Goal: Obtain resource: Obtain resource

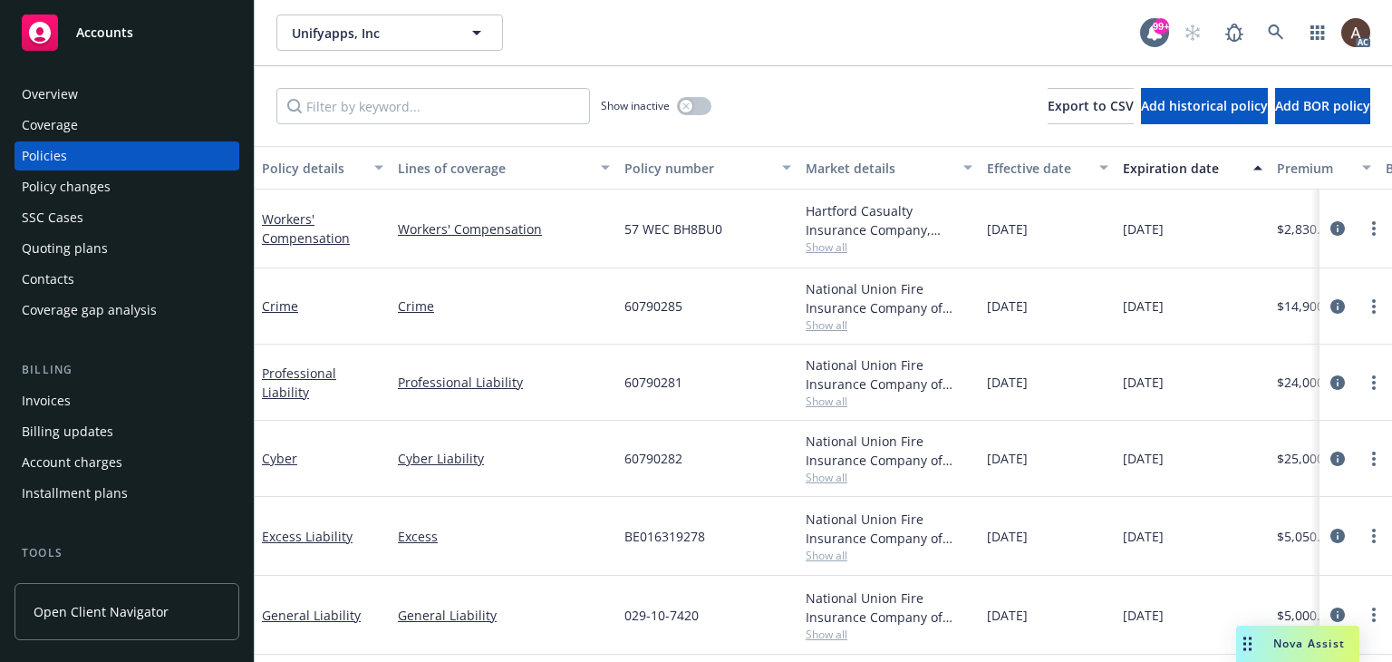
click at [138, 193] on div "Policy changes" at bounding box center [127, 186] width 210 height 29
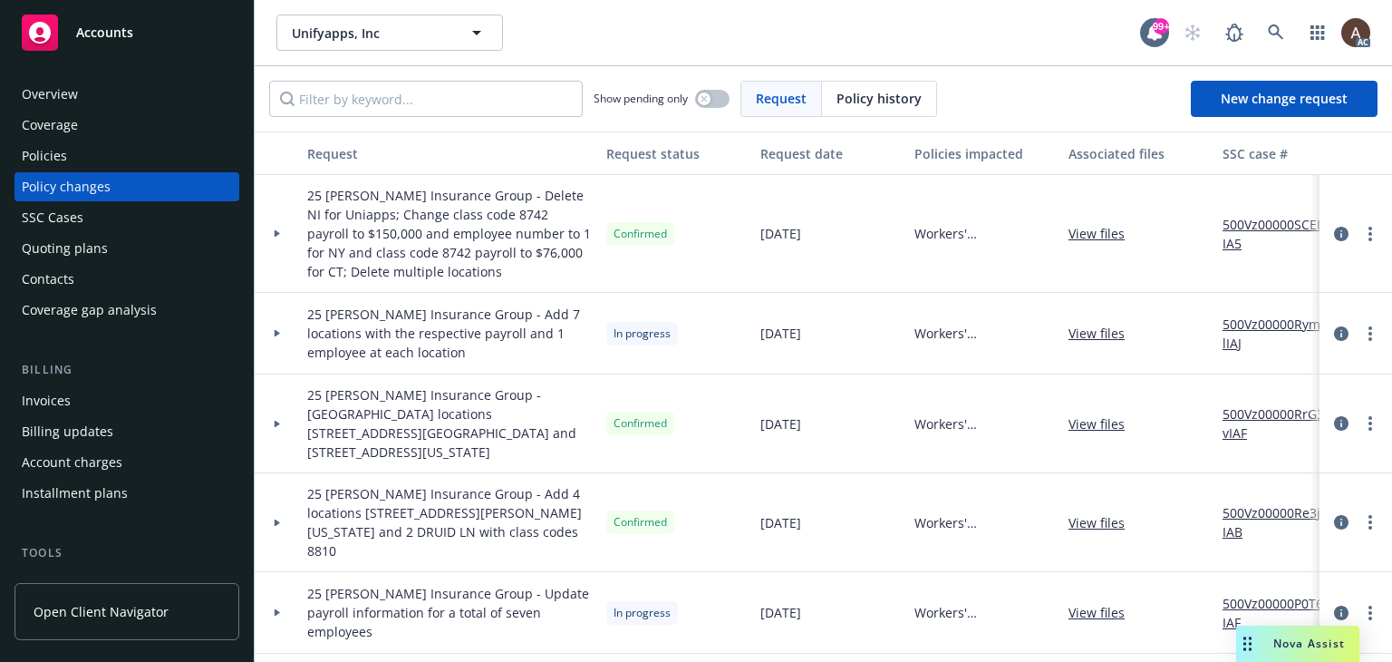
click at [274, 330] on icon at bounding box center [277, 333] width 7 height 6
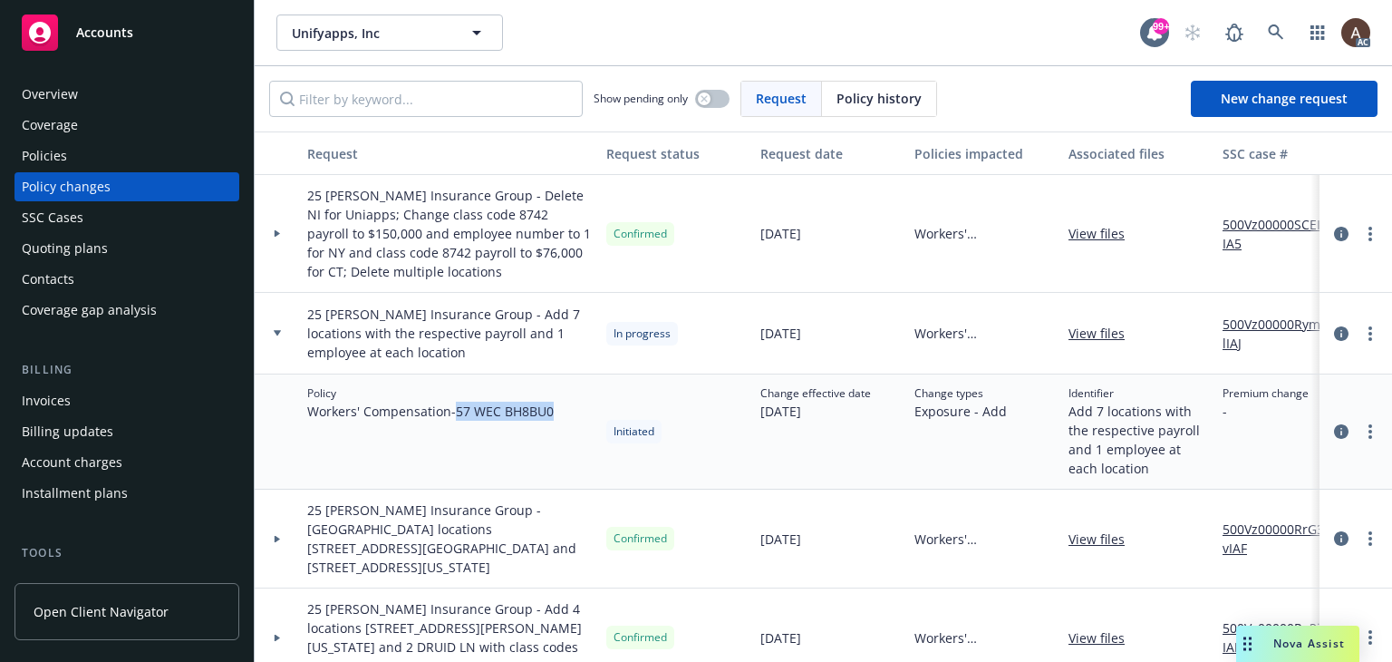
drag, startPoint x: 460, startPoint y: 411, endPoint x: 576, endPoint y: 414, distance: 115.2
click at [576, 414] on div "Policy Workers' Compensation - 57 WEC BH8BU0" at bounding box center [449, 431] width 299 height 115
copy span "57 WEC BH8BU0"
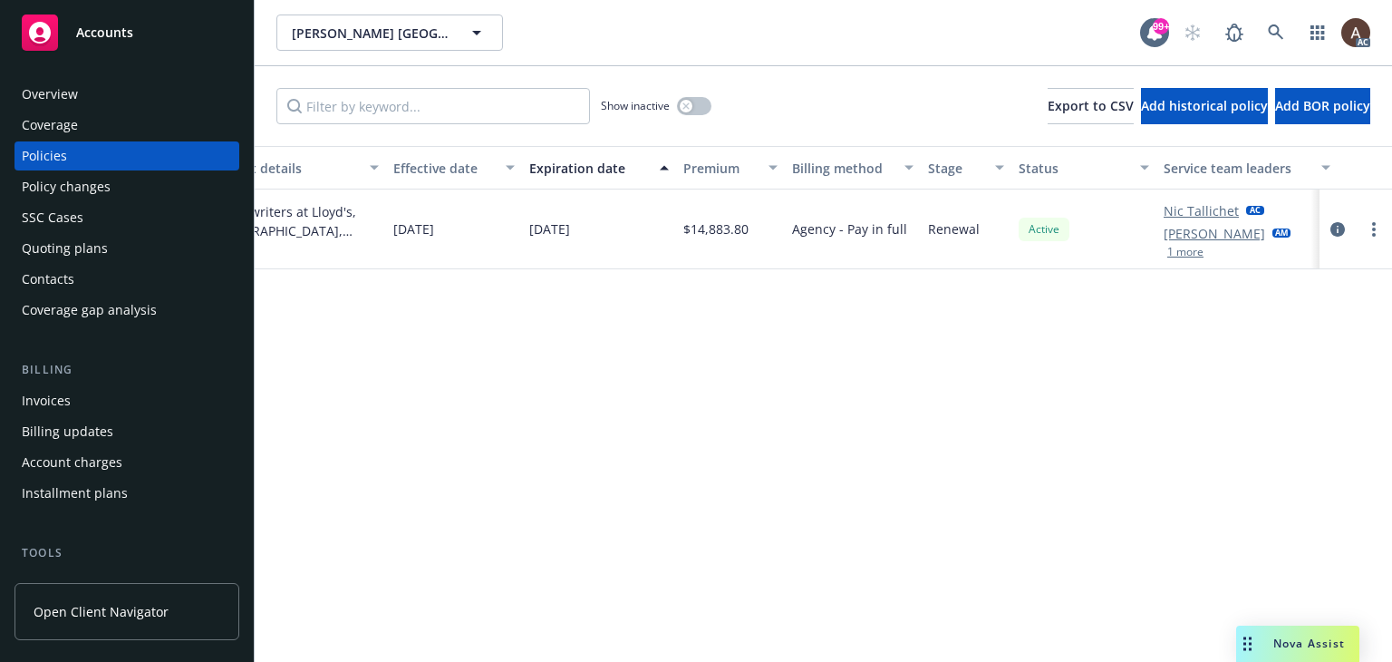
scroll to position [0, 596]
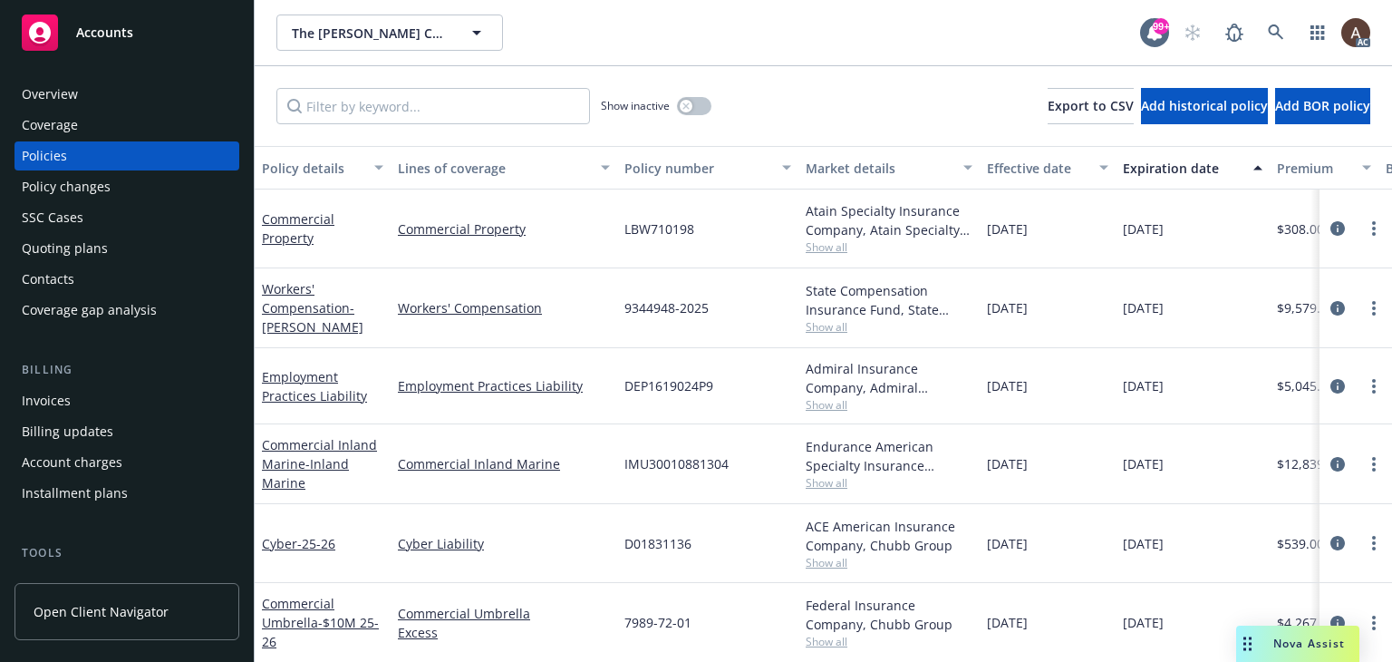
click at [69, 196] on div "Policy changes" at bounding box center [66, 186] width 89 height 29
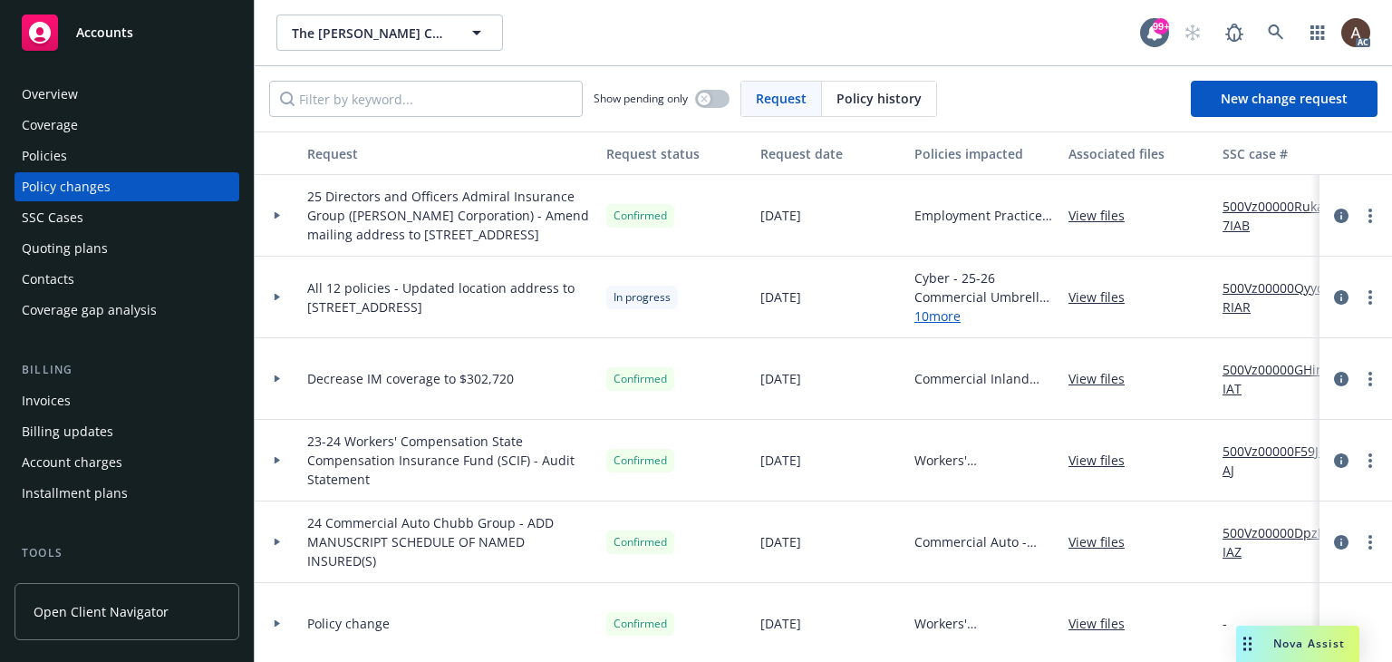
click at [277, 300] on icon at bounding box center [277, 297] width 7 height 6
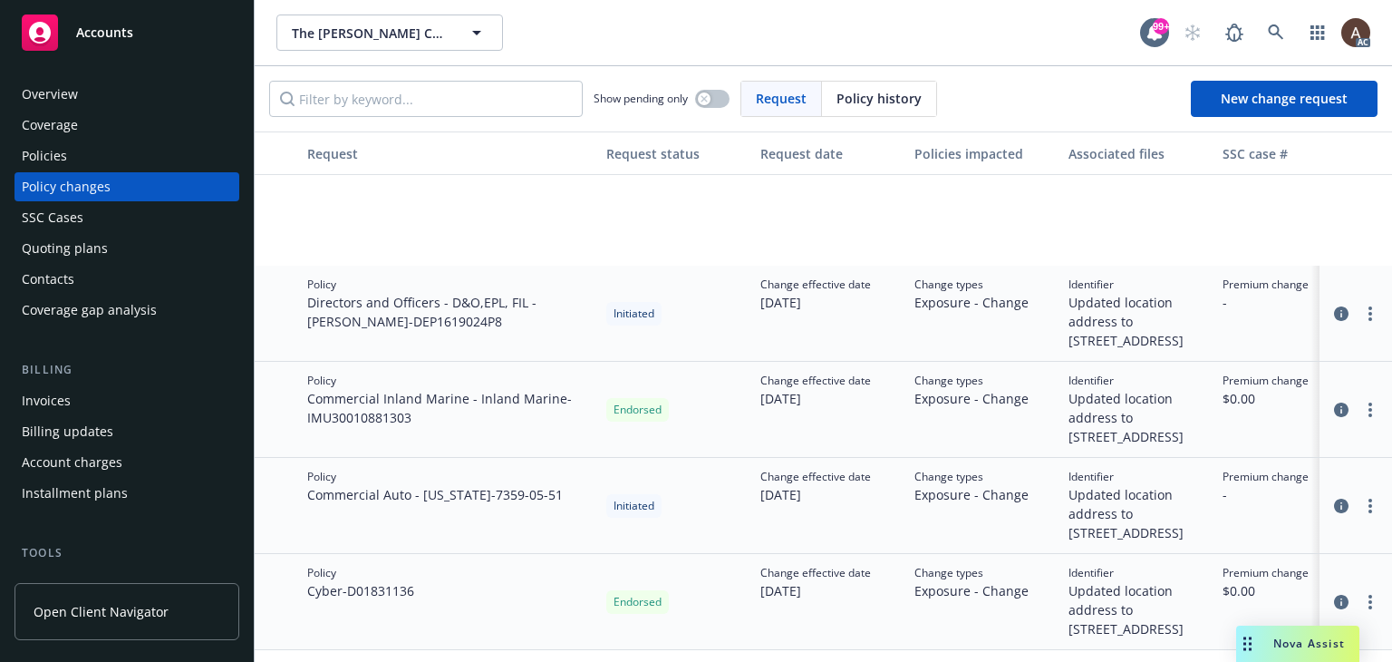
scroll to position [906, 0]
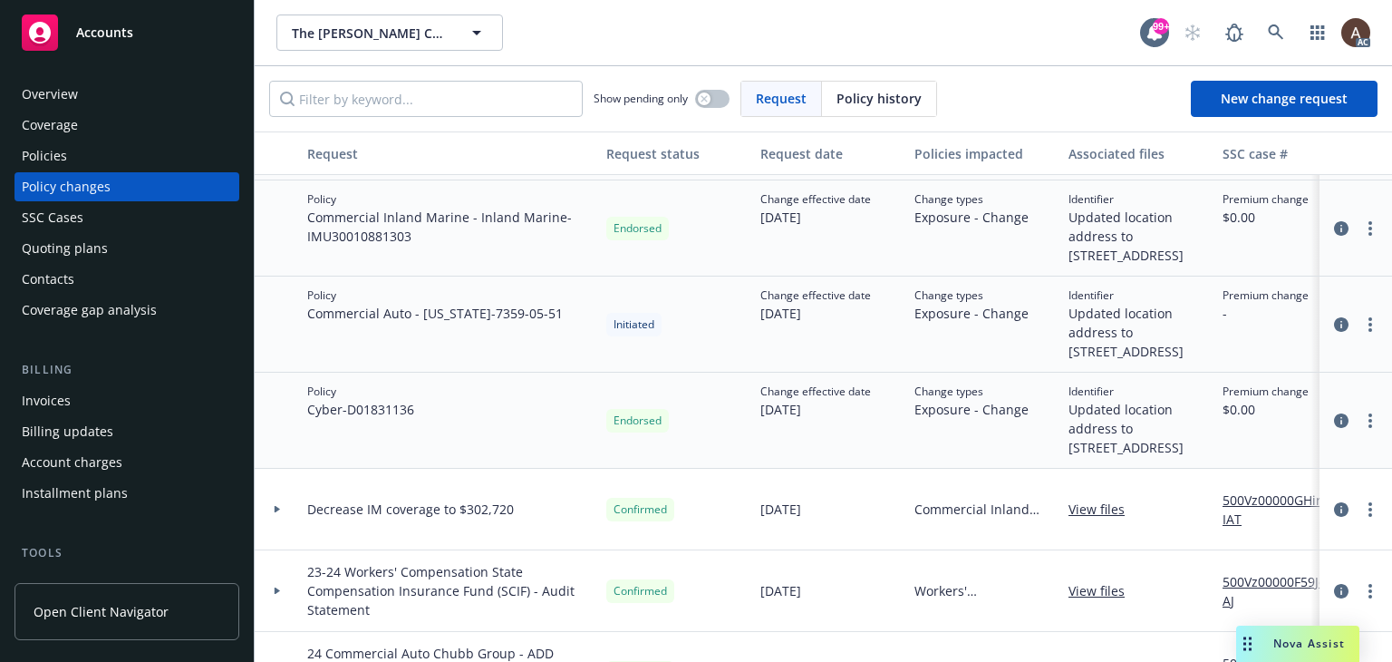
click at [493, 469] on div "Policy Cyber - D01831136" at bounding box center [449, 421] width 299 height 96
click at [410, 369] on div "Policy Commercial Auto - California - 7359-05-51" at bounding box center [449, 324] width 299 height 96
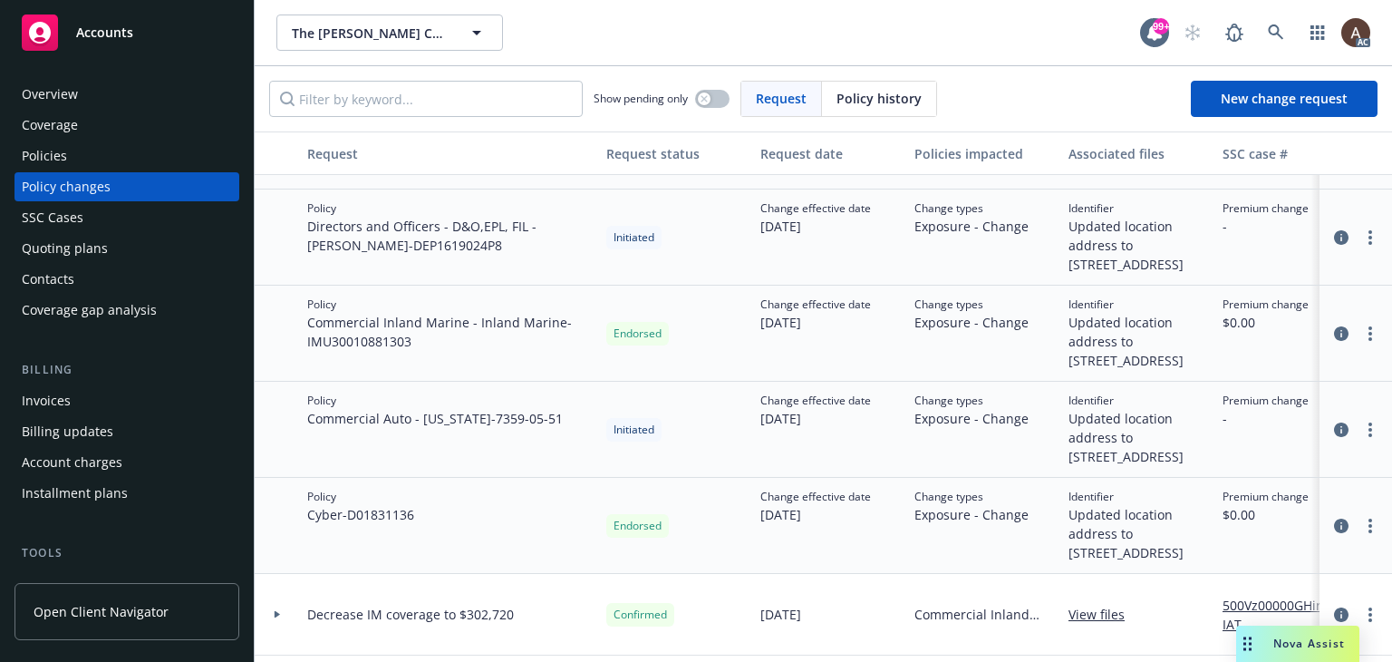
click at [407, 351] on span "Commercial Inland Marine - Inland Marine - IMU30010881303" at bounding box center [449, 332] width 285 height 38
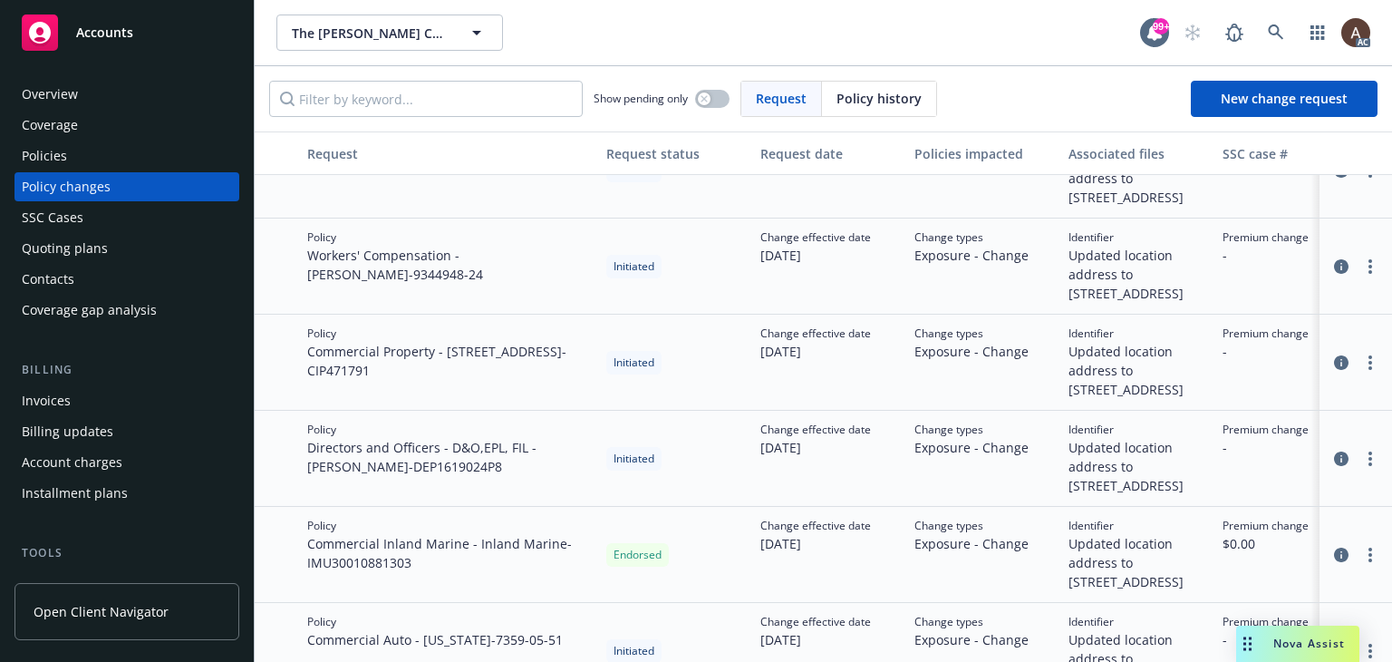
scroll to position [634, 0]
click at [408, 383] on span "Commercial Property - 416 Aviation Blvd - CIP471791" at bounding box center [449, 364] width 285 height 38
click at [409, 383] on span "Commercial Property - 416 Aviation Blvd - CIP471791" at bounding box center [449, 364] width 285 height 38
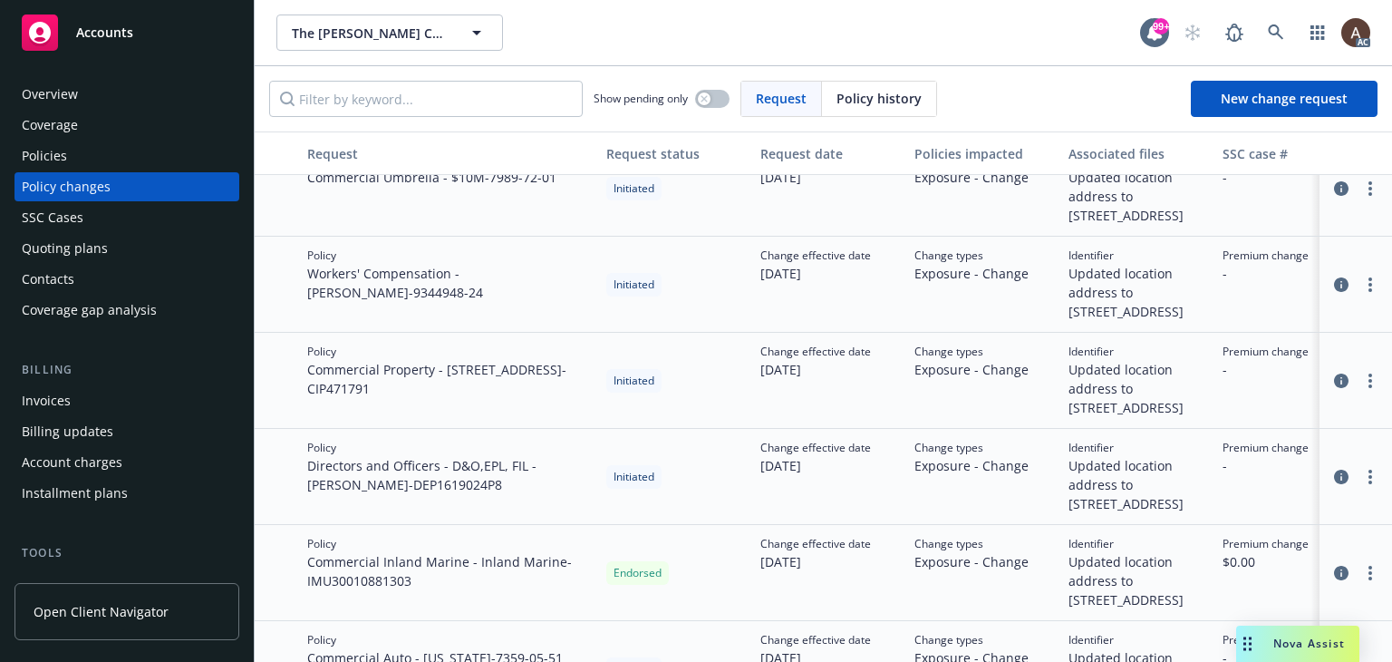
scroll to position [453, 0]
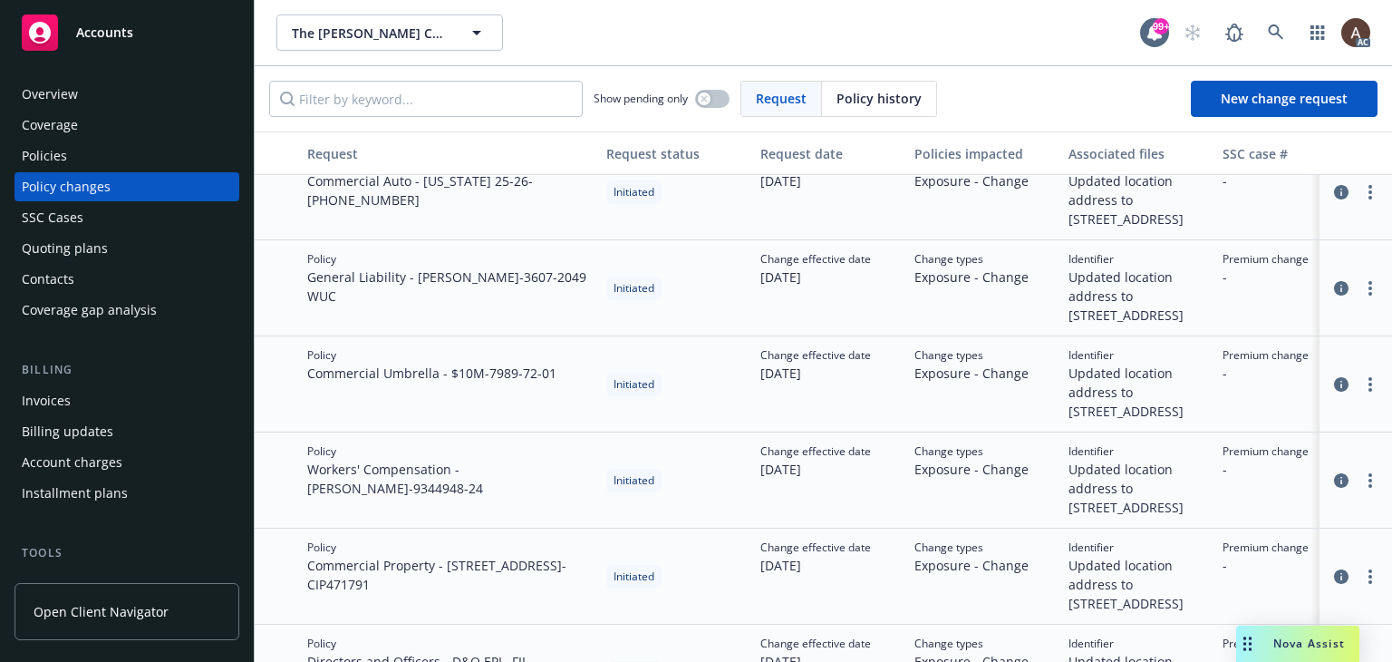
click at [396, 334] on div "Policy General Liability - Capra GL - 3607-2049 WUC" at bounding box center [449, 288] width 299 height 96
click at [399, 240] on div "Policy Commercial Auto - California 25-26 - (25)7359-05-51" at bounding box center [449, 192] width 299 height 96
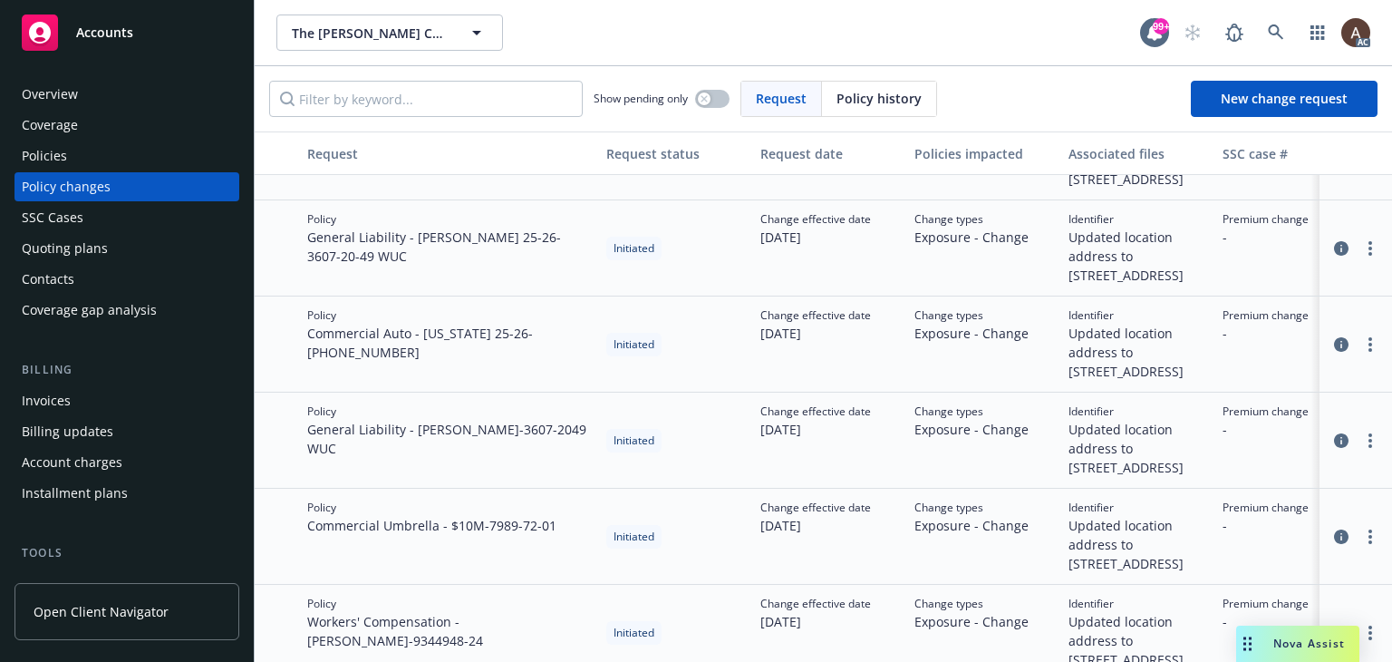
scroll to position [272, 0]
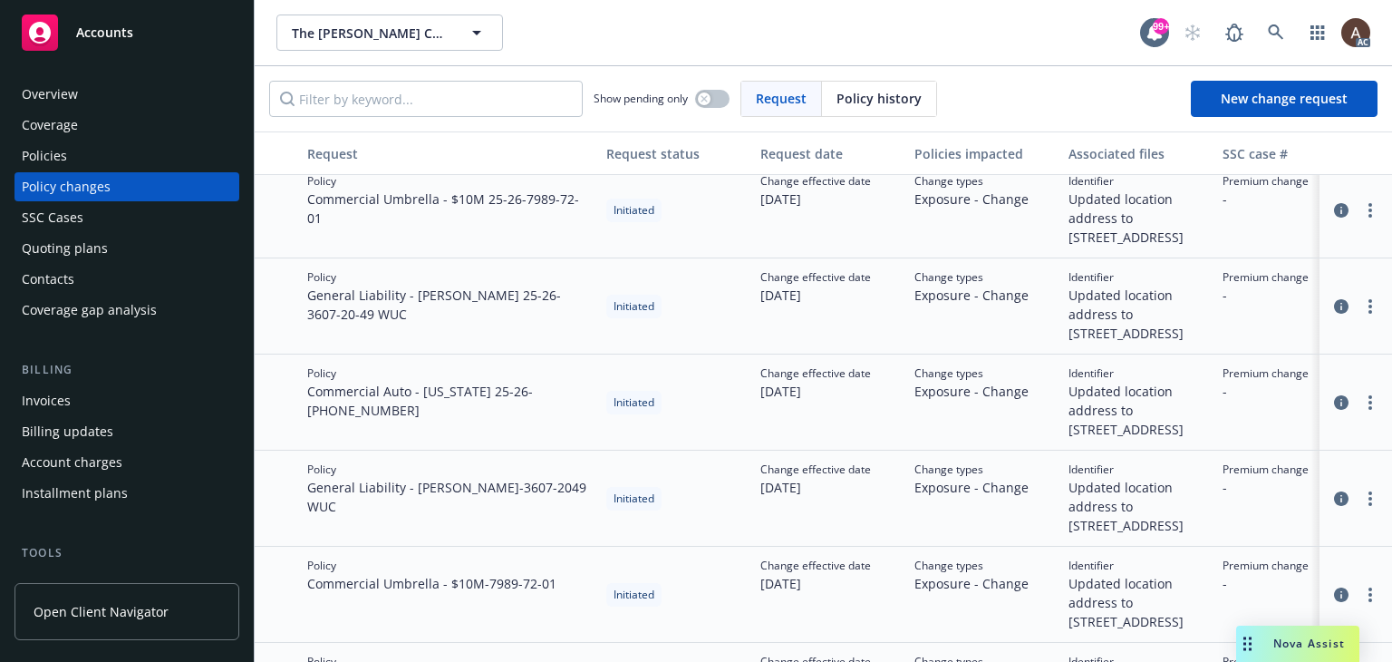
click at [410, 354] on div "Policy General Liability - Capra GL 25-26 - 3607-20-49 WUC" at bounding box center [449, 306] width 299 height 96
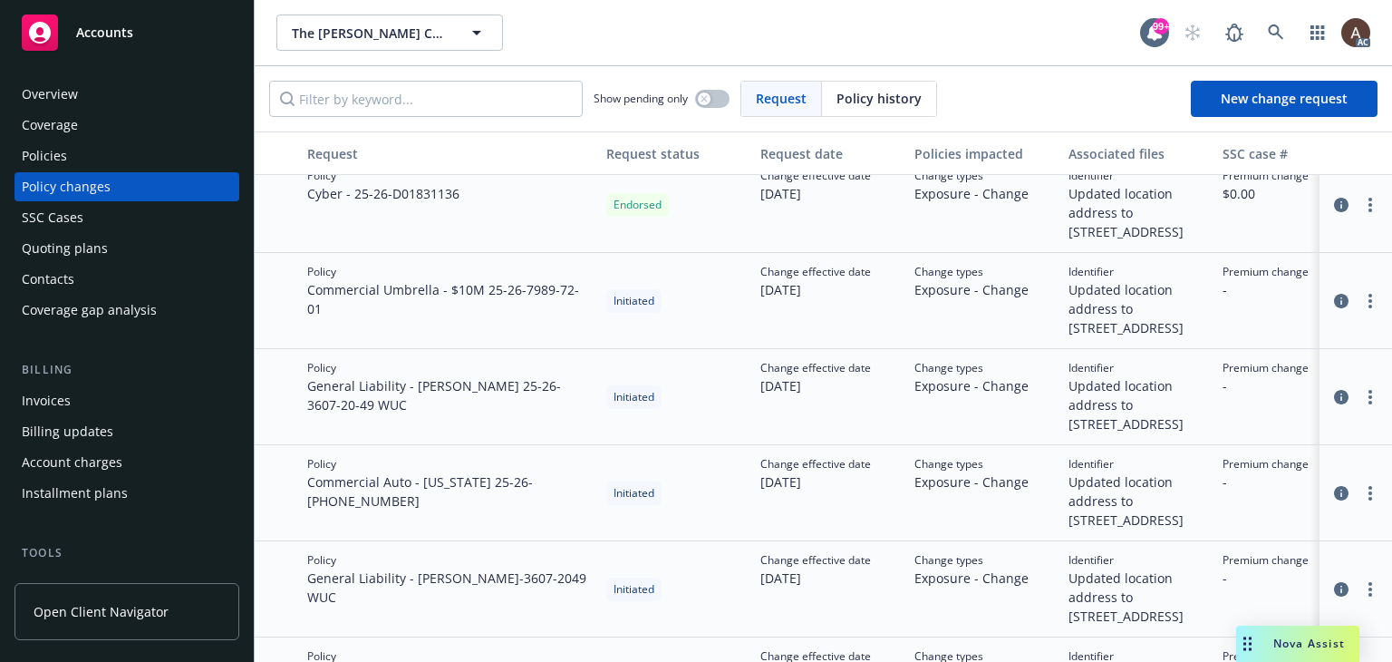
click at [410, 349] on div "Policy Commercial Umbrella - $10M 25-26 - 7989-72-01" at bounding box center [449, 301] width 299 height 96
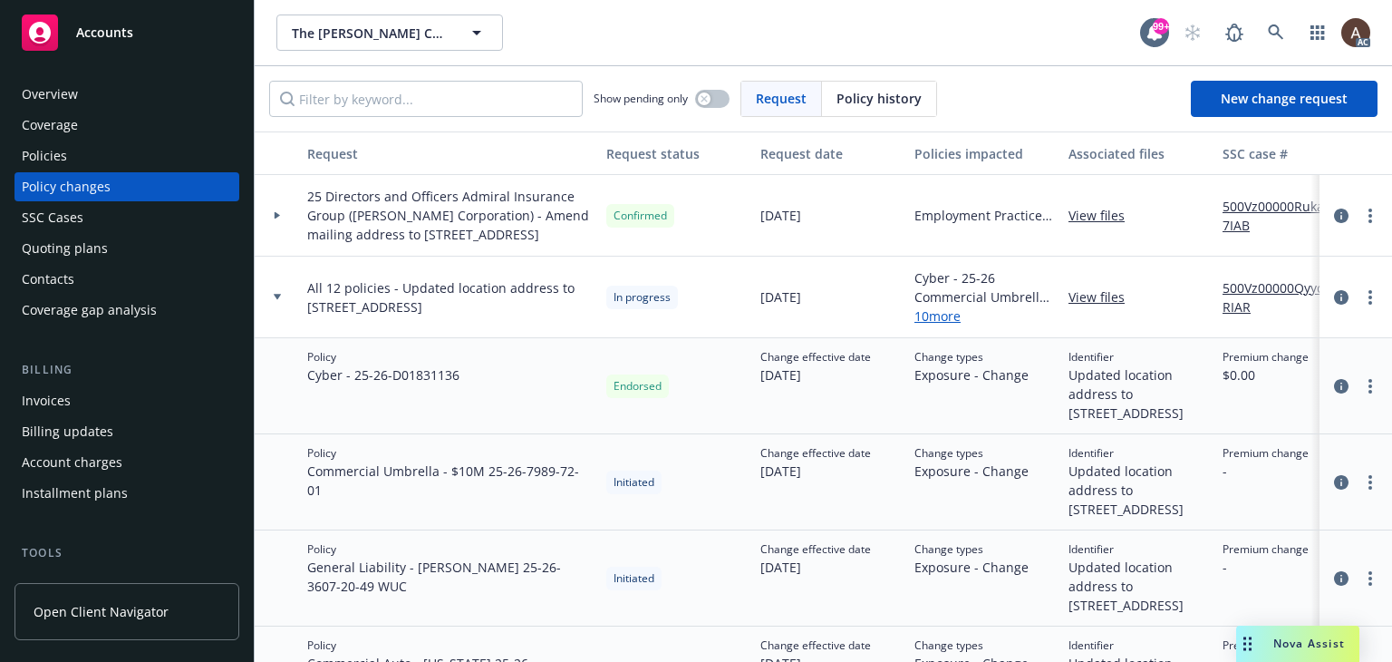
click at [410, 412] on div "Policy Cyber - 25-26 - D01831136" at bounding box center [449, 386] width 299 height 96
drag, startPoint x: 308, startPoint y: 398, endPoint x: 442, endPoint y: 399, distance: 134.2
click at [442, 384] on span "Cyber - 25-26 - D01831136" at bounding box center [383, 374] width 152 height 19
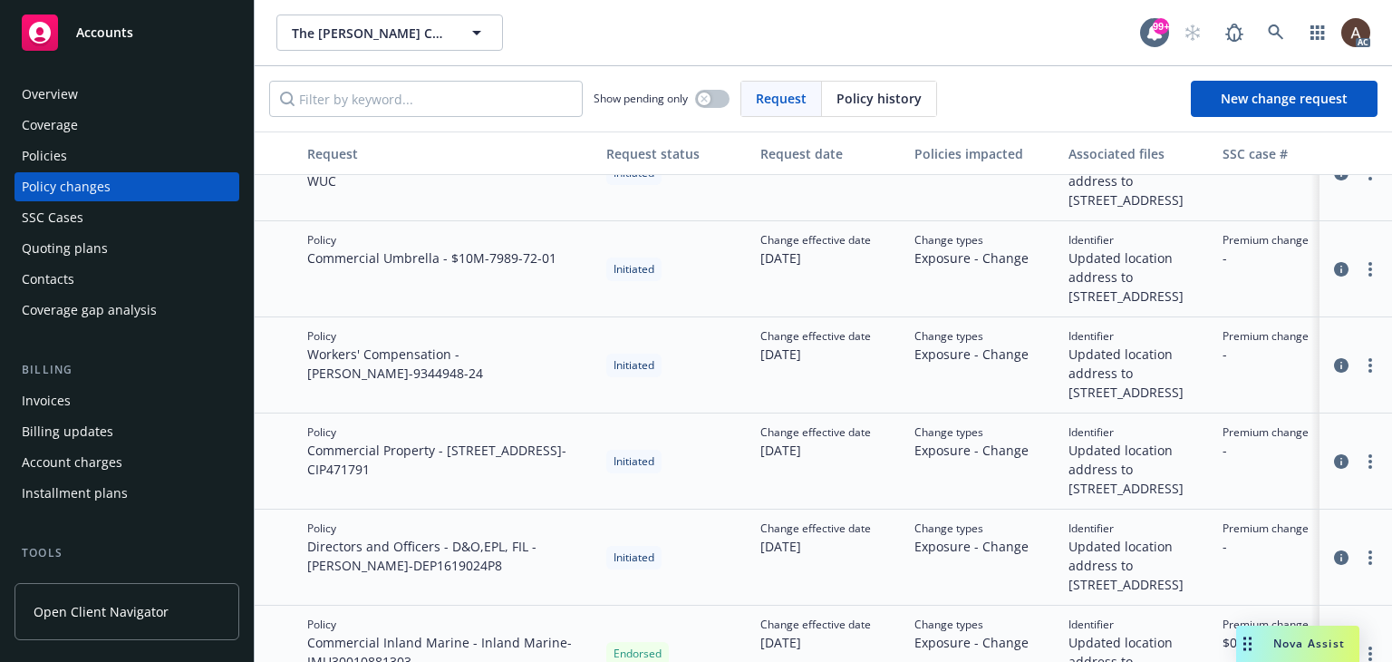
scroll to position [544, 0]
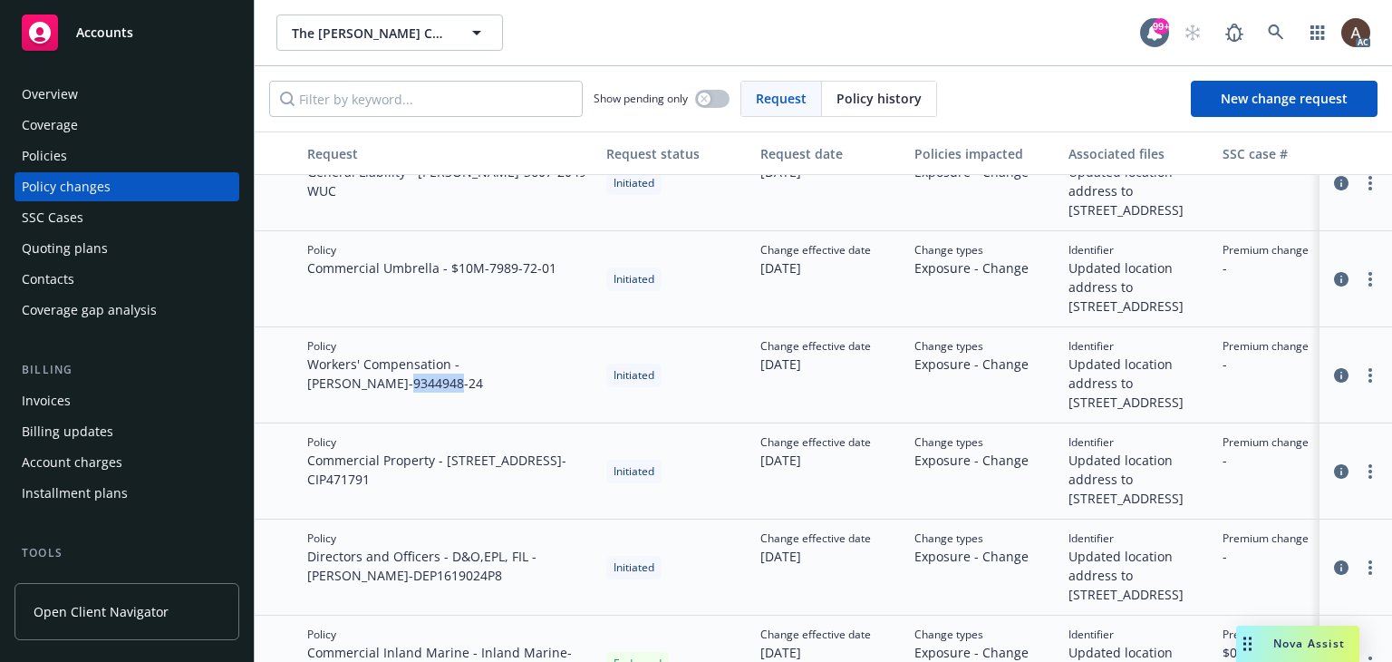
drag, startPoint x: 529, startPoint y: 424, endPoint x: 576, endPoint y: 425, distance: 47.1
click at [576, 392] on span "Workers' Compensation - Capra WC - 9344948-24" at bounding box center [449, 373] width 285 height 38
copy span "9344948"
drag, startPoint x: 468, startPoint y: 348, endPoint x: 473, endPoint y: 373, distance: 25.1
click at [469, 327] on div "Policy Commercial Umbrella - $10M - 7989-72-01" at bounding box center [449, 279] width 299 height 96
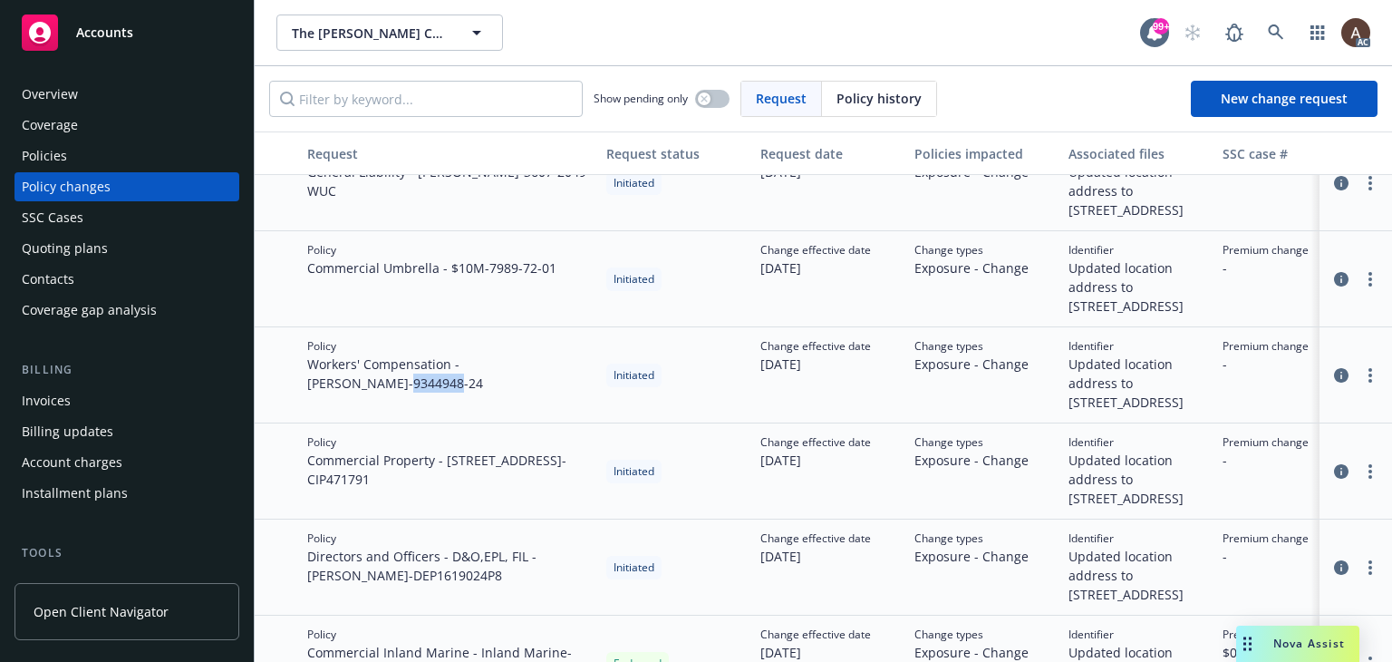
drag, startPoint x: 528, startPoint y: 426, endPoint x: 576, endPoint y: 427, distance: 48.0
click at [576, 392] on span "Workers' Compensation - Capra WC - 9344948-24" at bounding box center [449, 373] width 285 height 38
copy span "9344948"
click at [529, 392] on span "Workers' Compensation - Capra WC - 9344948-24" at bounding box center [449, 373] width 285 height 38
drag, startPoint x: 530, startPoint y: 421, endPoint x: 584, endPoint y: 428, distance: 53.9
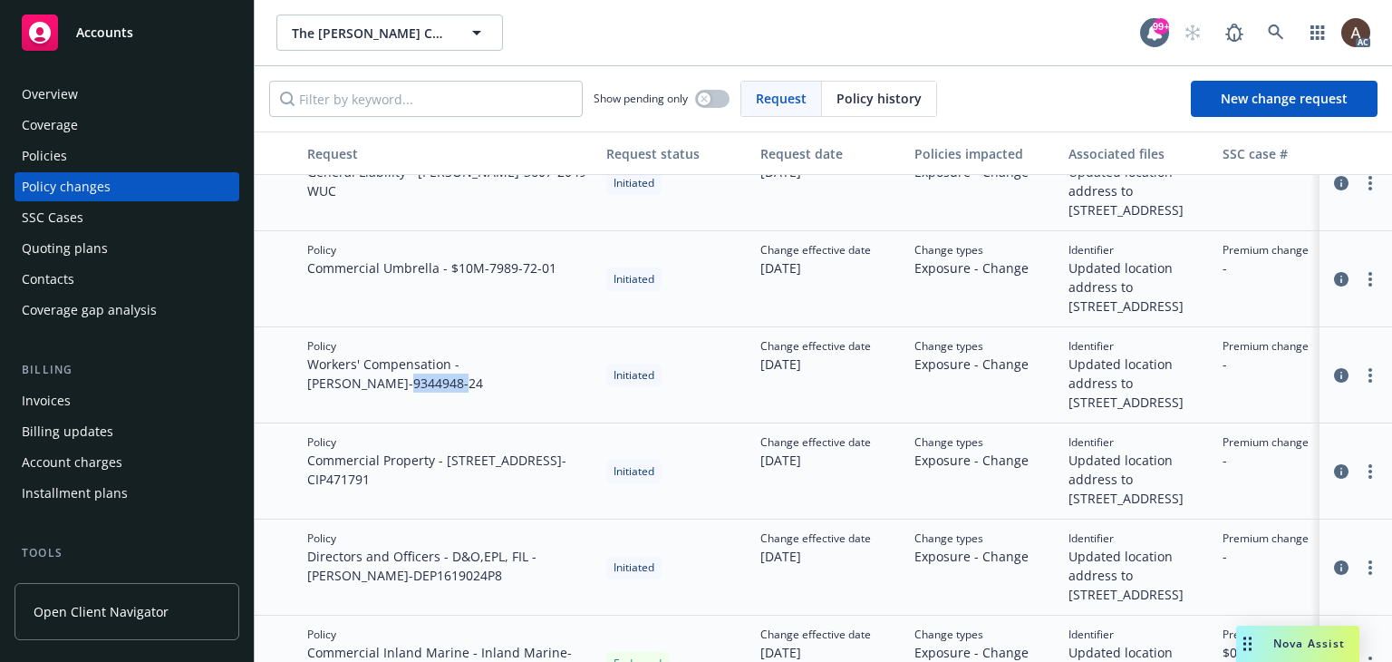
click at [584, 392] on span "Workers' Compensation - Capra WC - 9344948-24" at bounding box center [449, 373] width 285 height 38
copy span "9344948-"
click at [503, 392] on span "Workers' Compensation - Capra WC - 9344948-24" at bounding box center [449, 373] width 285 height 38
drag, startPoint x: 530, startPoint y: 427, endPoint x: 577, endPoint y: 423, distance: 47.3
click at [577, 392] on span "Workers' Compensation - Capra WC - 9344948-24" at bounding box center [449, 373] width 285 height 38
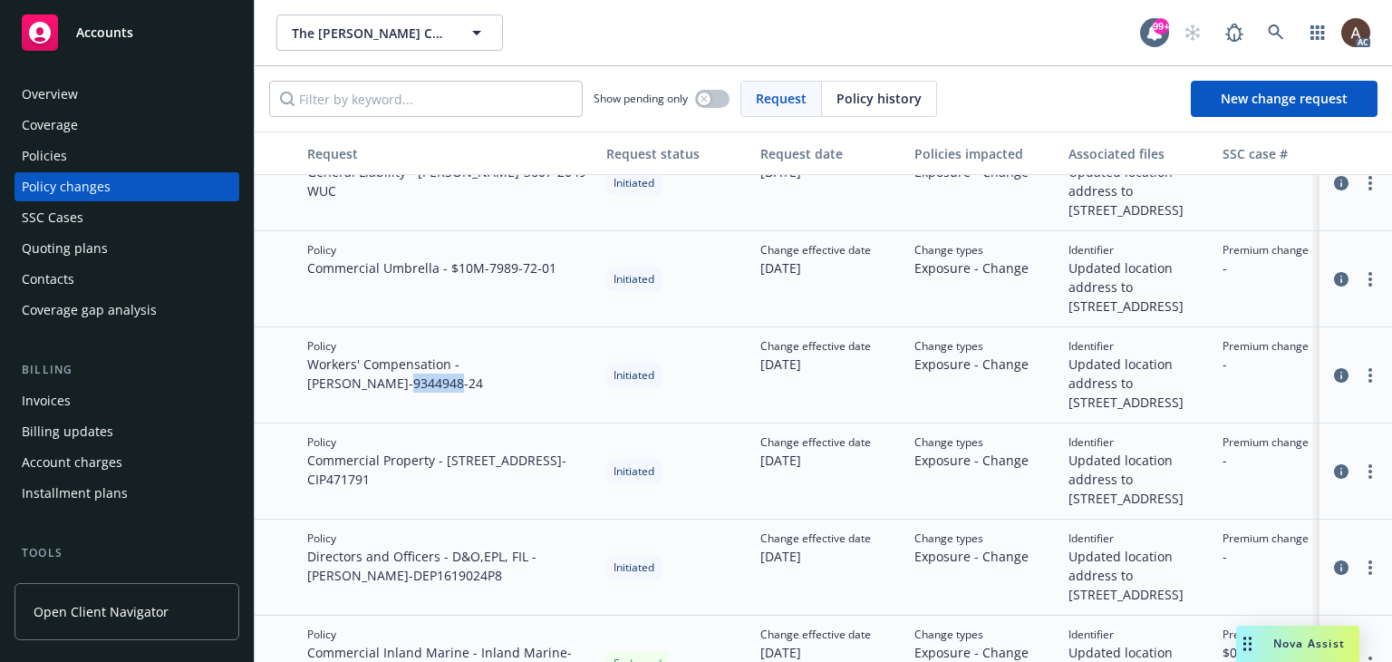
copy span "9344948"
click at [508, 392] on span "Workers' Compensation - Capra WC - 9344948-24" at bounding box center [449, 373] width 285 height 38
